Goal: Transaction & Acquisition: Subscribe to service/newsletter

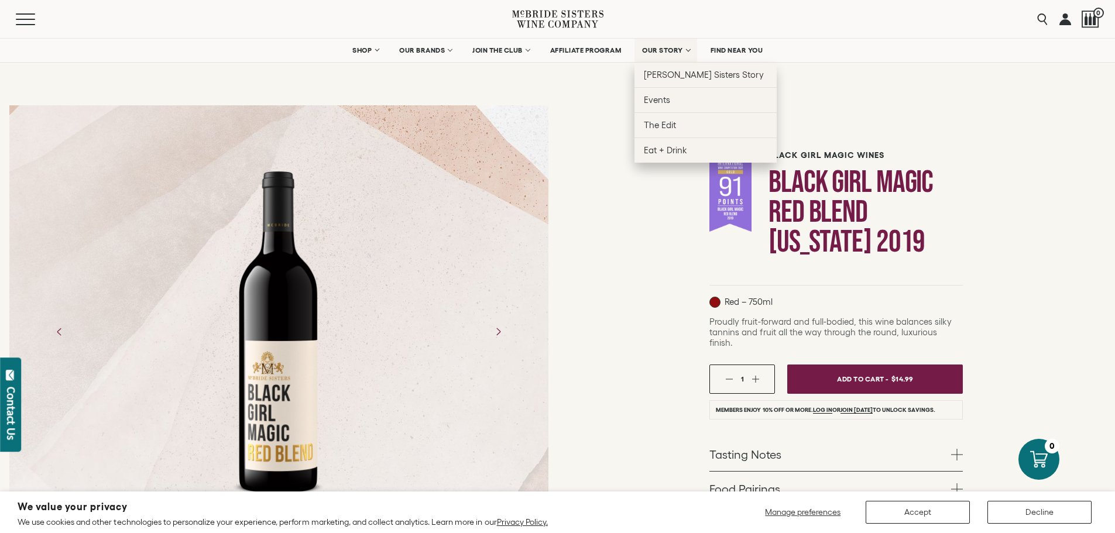
click at [668, 51] on span "OUR STORY" at bounding box center [662, 50] width 41 height 8
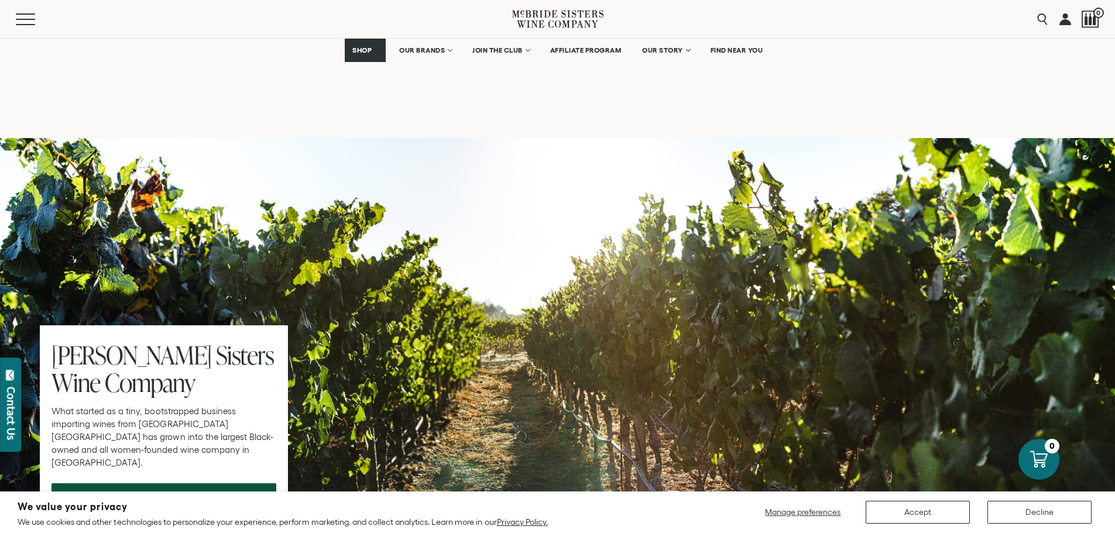
scroll to position [3629, 0]
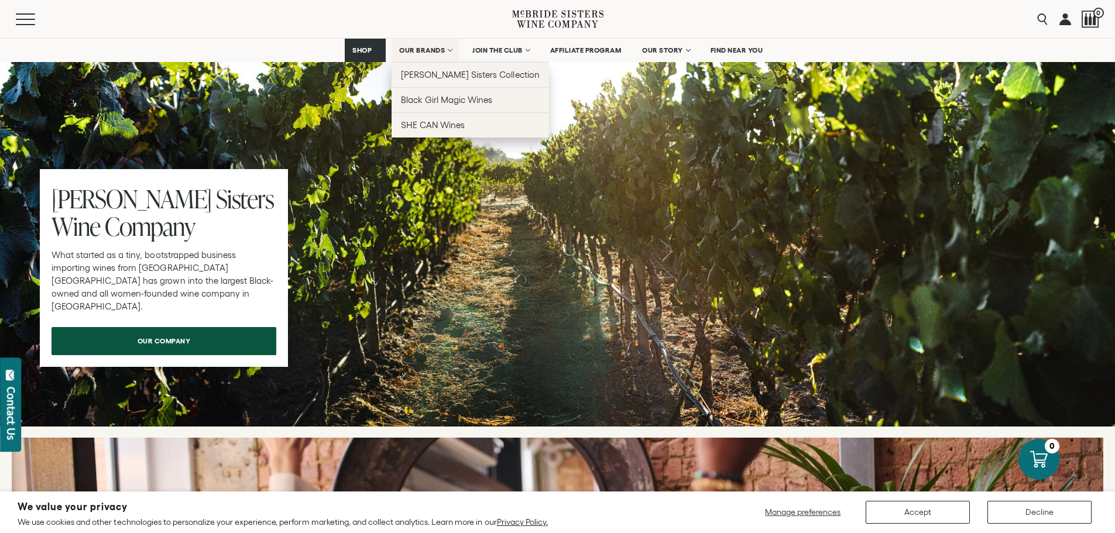
click at [430, 47] on span "OUR BRANDS" at bounding box center [422, 50] width 46 height 8
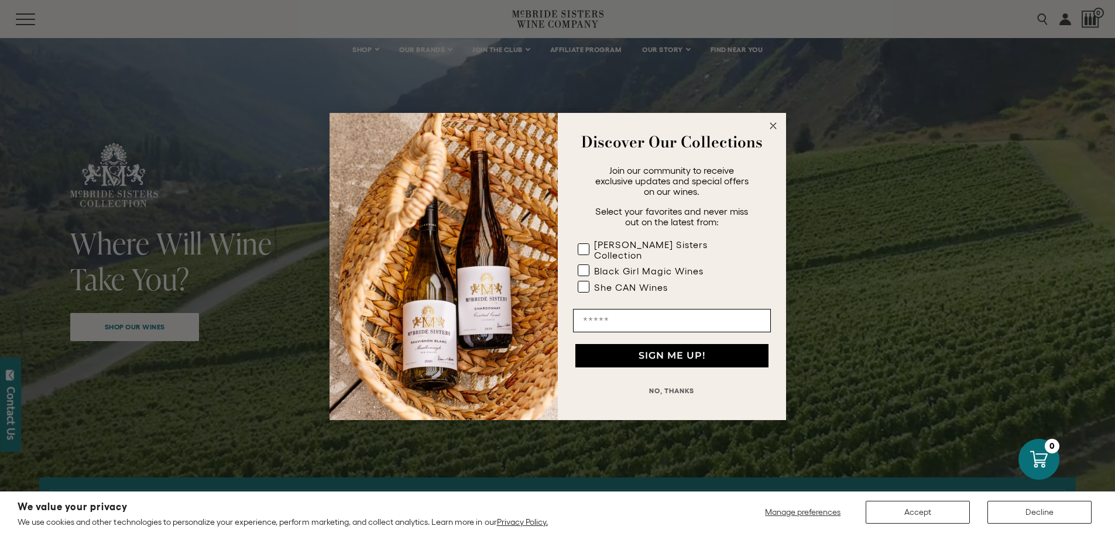
click at [773, 133] on circle "Close dialog" at bounding box center [772, 125] width 13 height 13
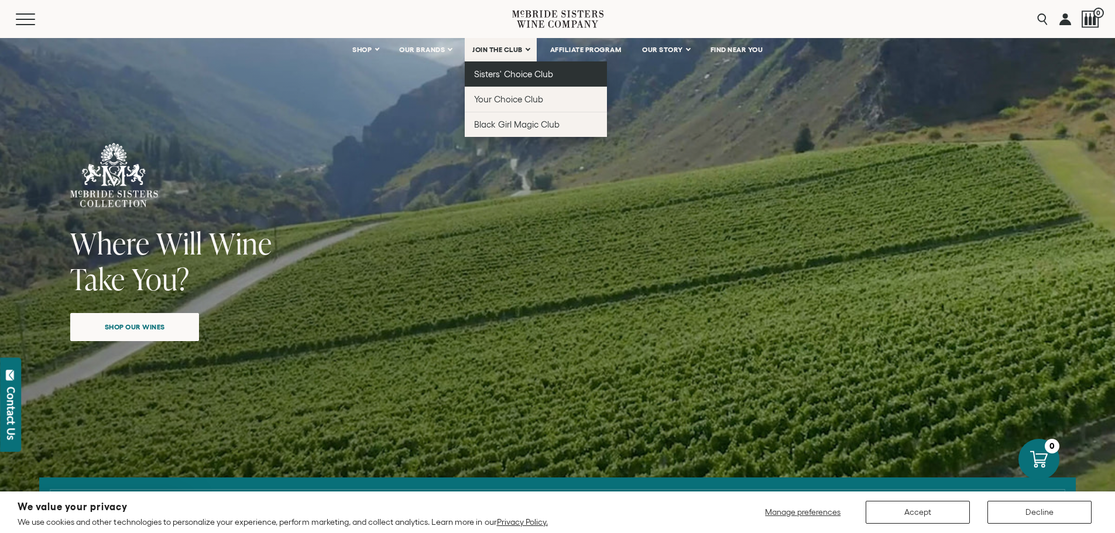
click at [513, 74] on span "Sisters' Choice Club" at bounding box center [513, 74] width 79 height 10
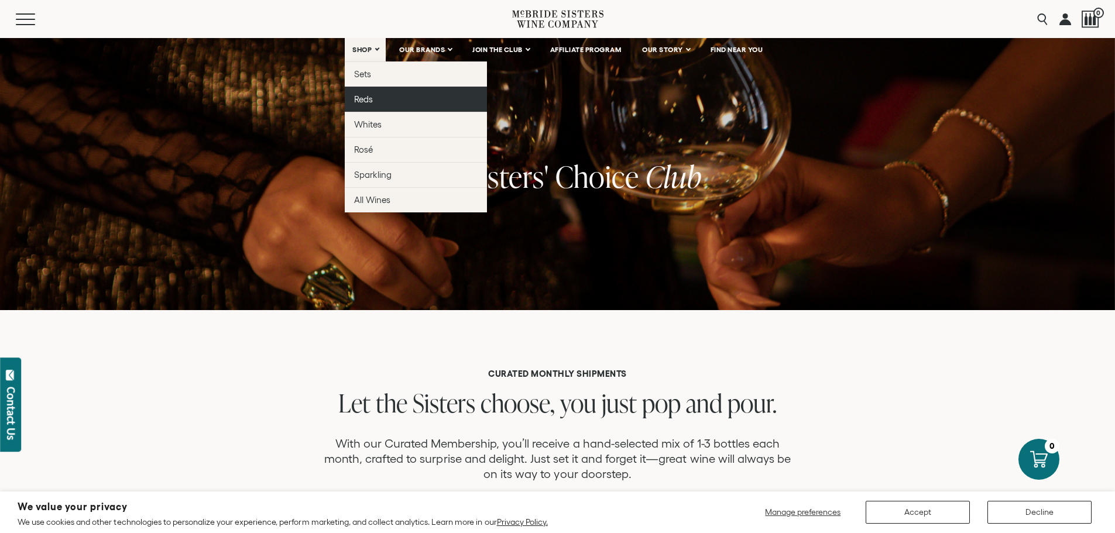
click at [365, 98] on span "Reds" at bounding box center [363, 99] width 19 height 10
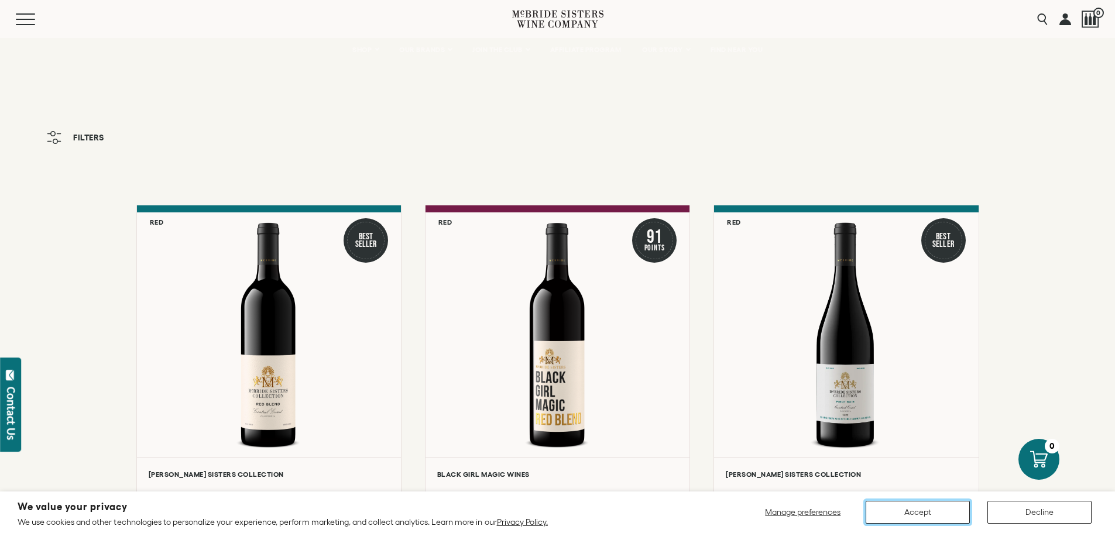
click at [900, 520] on button "Accept" at bounding box center [918, 512] width 104 height 23
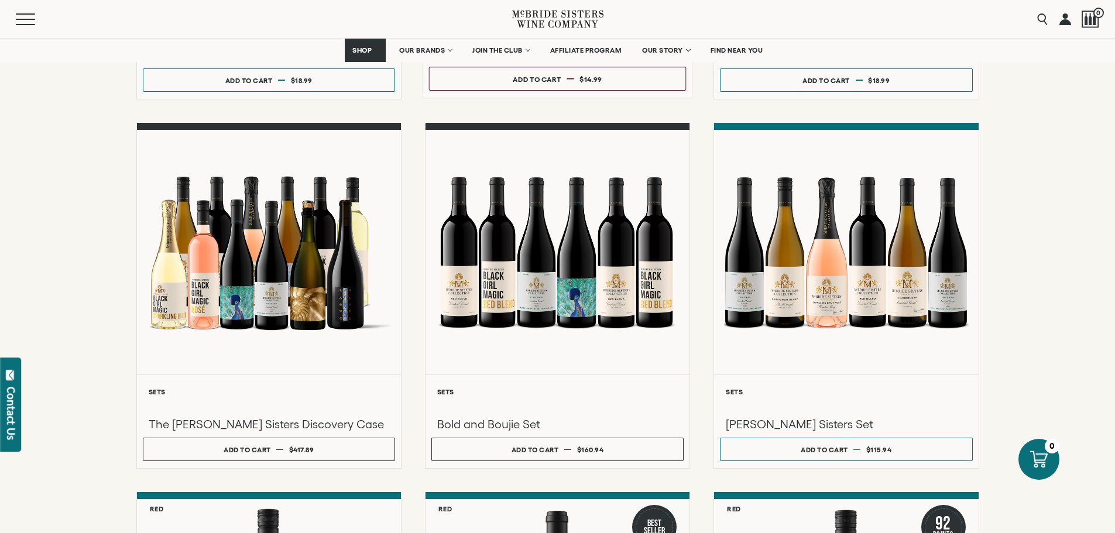
scroll to position [468, 0]
